Goal: Information Seeking & Learning: Learn about a topic

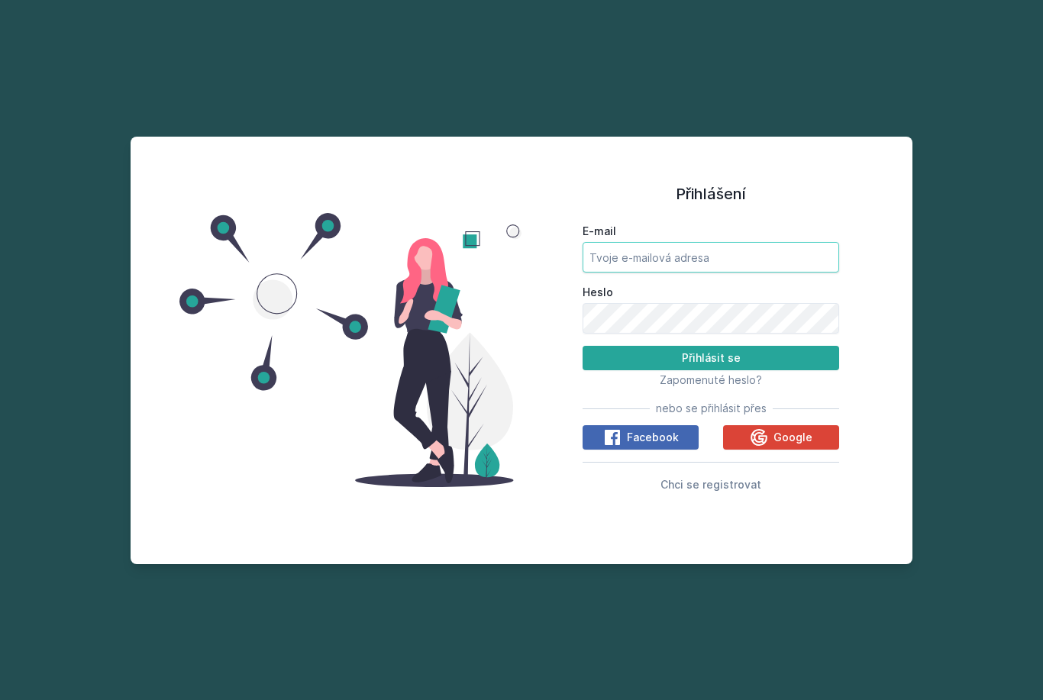
type input "[EMAIL_ADDRESS][DOMAIN_NAME]"
click at [711, 370] on button "Přihlásit se" at bounding box center [711, 358] width 257 height 24
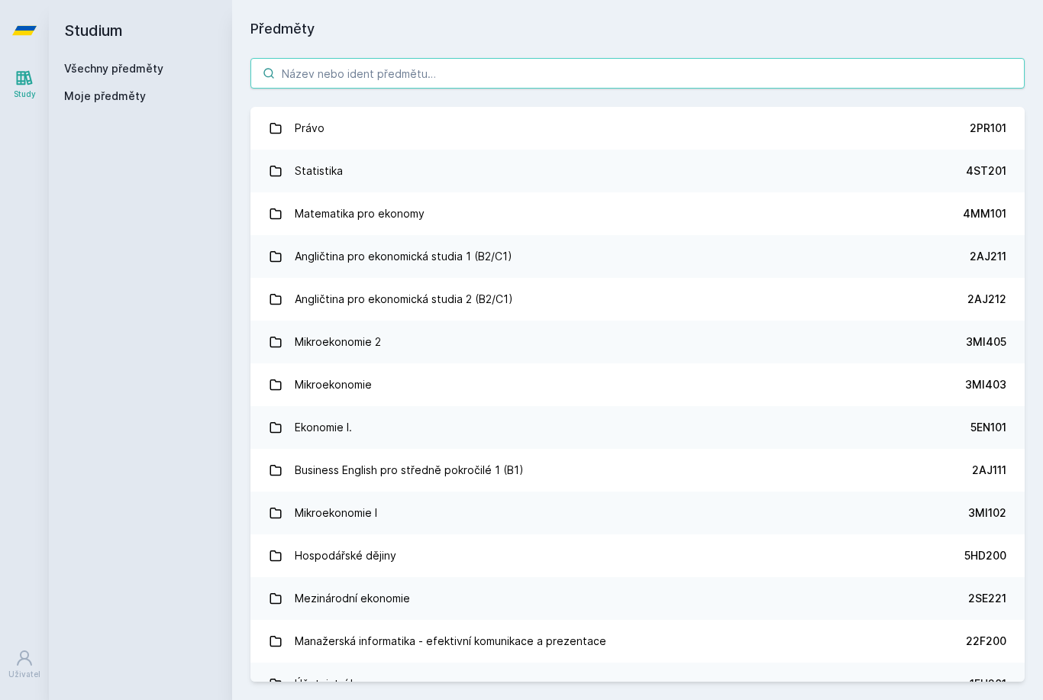
click at [599, 77] on input "search" at bounding box center [638, 73] width 775 height 31
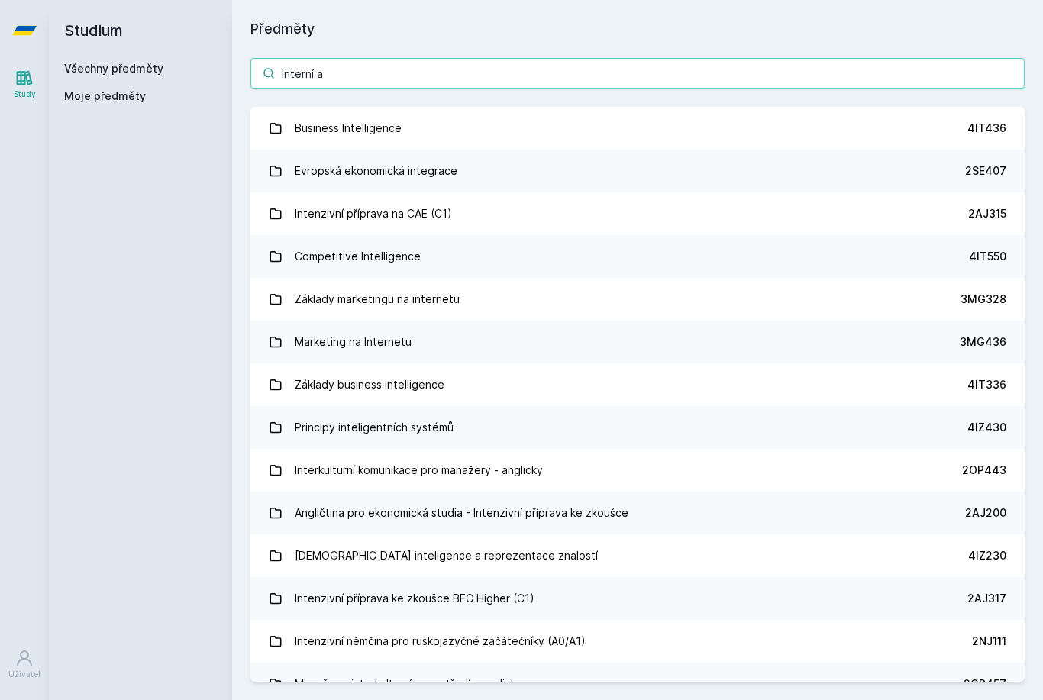
type input "Interní au"
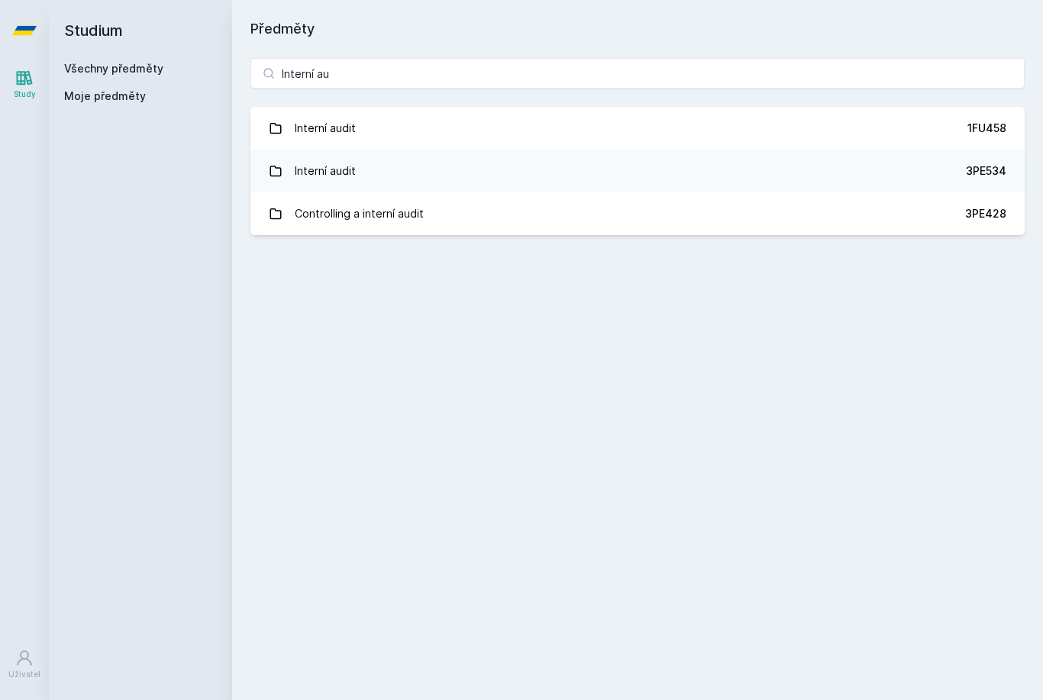
click at [325, 128] on div "Interní audit" at bounding box center [325, 128] width 61 height 31
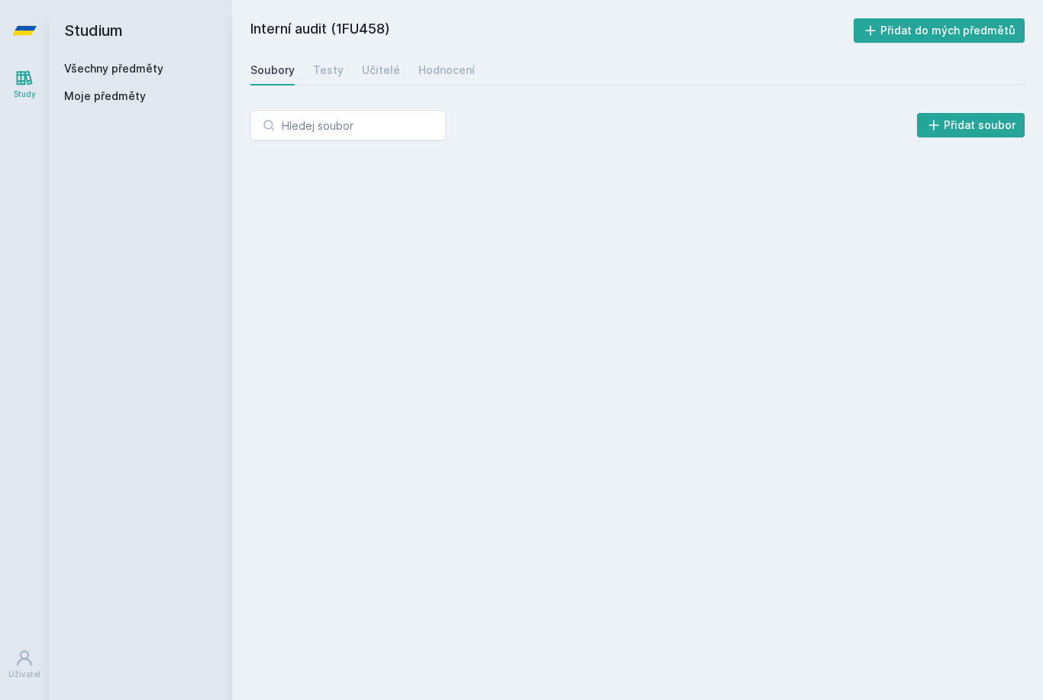
click at [430, 76] on div "Hodnocení" at bounding box center [447, 70] width 57 height 15
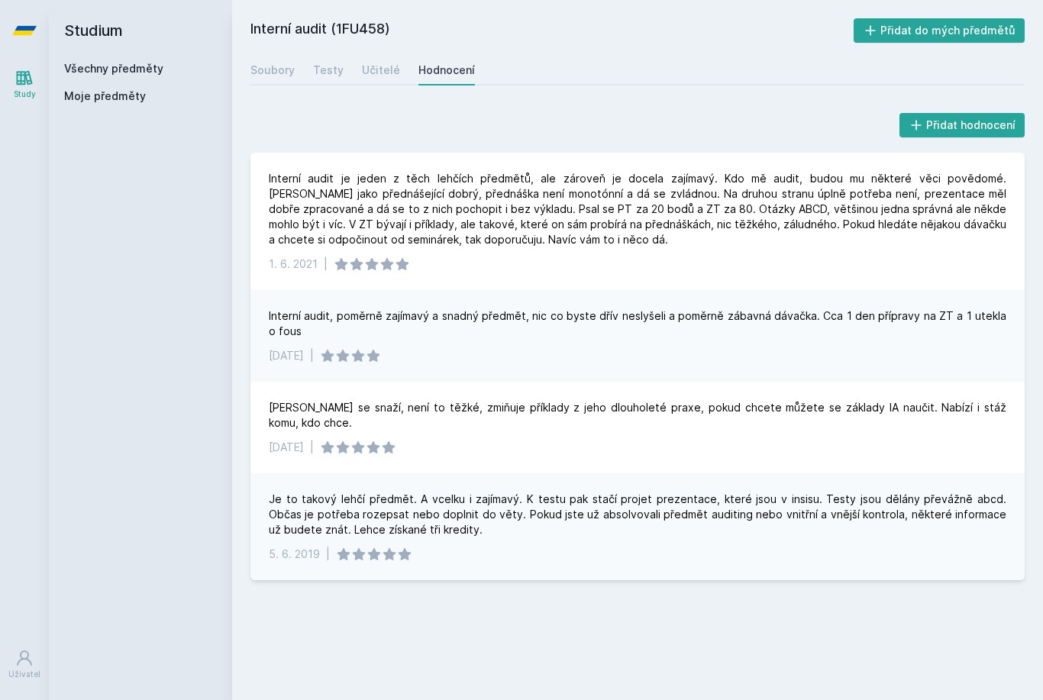
click at [373, 71] on div "Učitelé" at bounding box center [381, 70] width 38 height 15
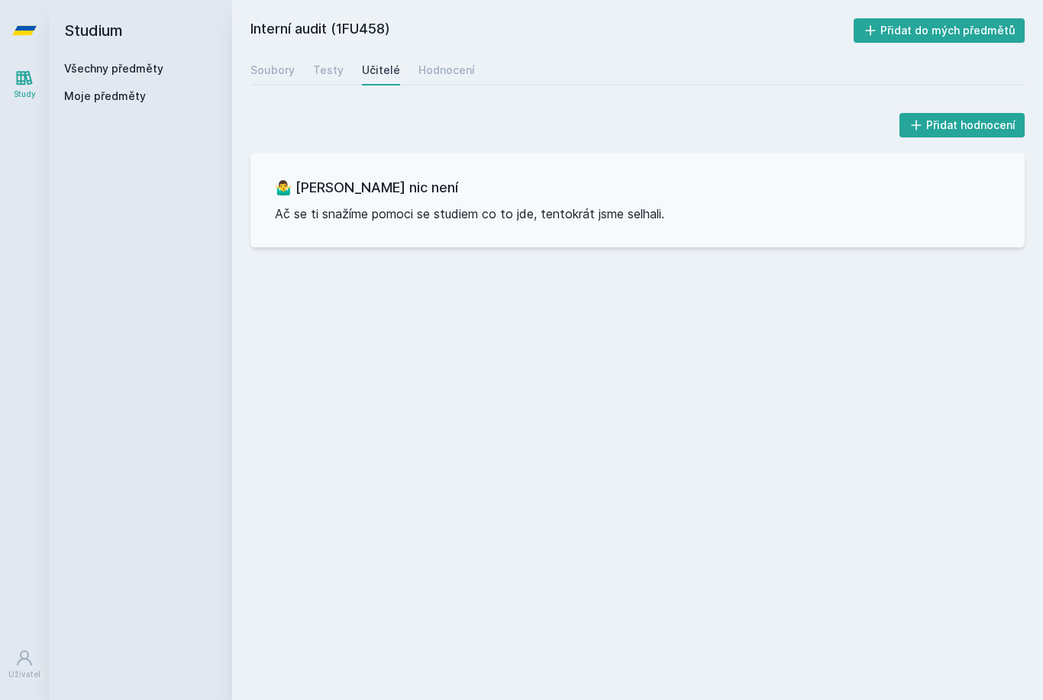
click at [329, 73] on div "Testy" at bounding box center [328, 70] width 31 height 15
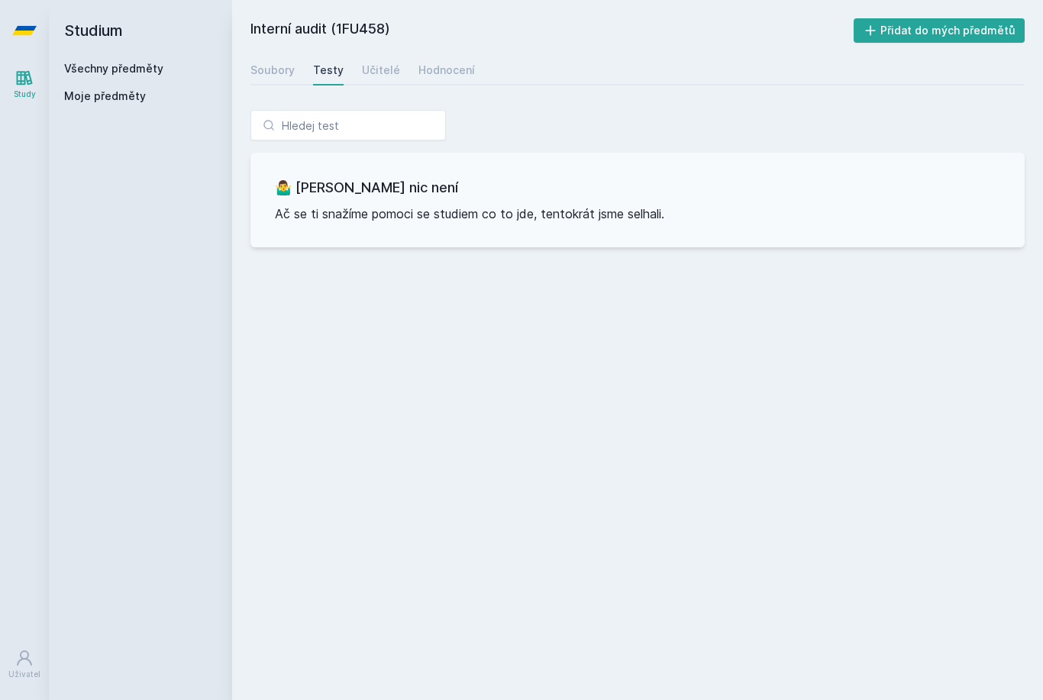
click at [278, 76] on div "Soubory" at bounding box center [273, 70] width 44 height 15
click at [90, 70] on link "Všechny předměty" at bounding box center [113, 68] width 99 height 13
